Goal: Navigation & Orientation: Find specific page/section

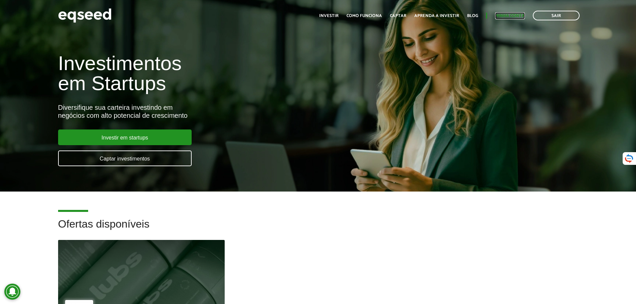
click at [510, 14] on link "Minha conta" at bounding box center [510, 16] width 30 height 4
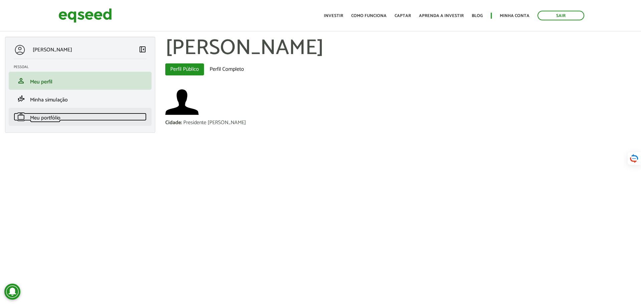
click at [54, 116] on span "Meu portfólio" at bounding box center [45, 117] width 30 height 9
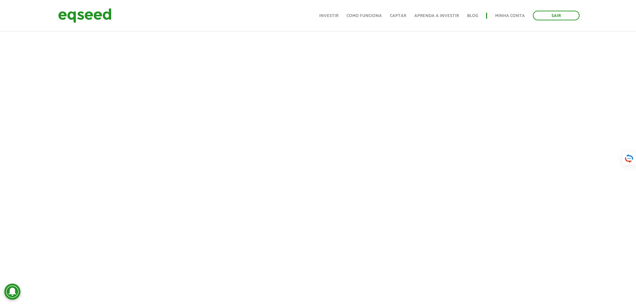
scroll to position [67, 0]
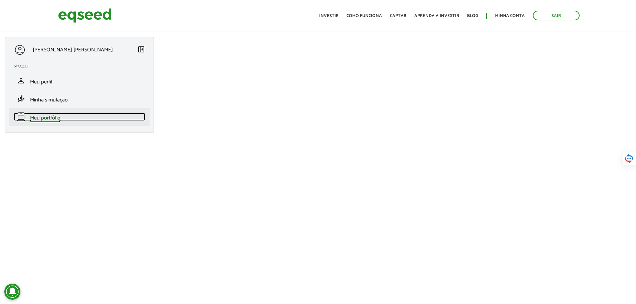
click at [55, 113] on span "Meu portfólio" at bounding box center [45, 117] width 30 height 9
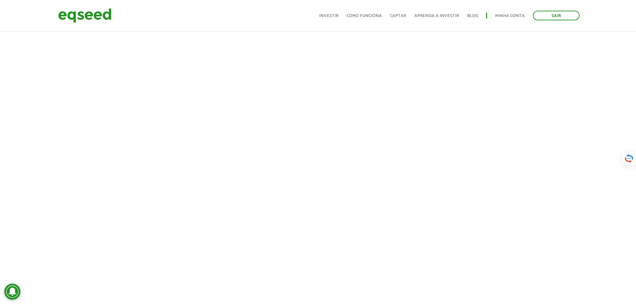
scroll to position [167, 0]
